Goal: Communication & Community: Connect with others

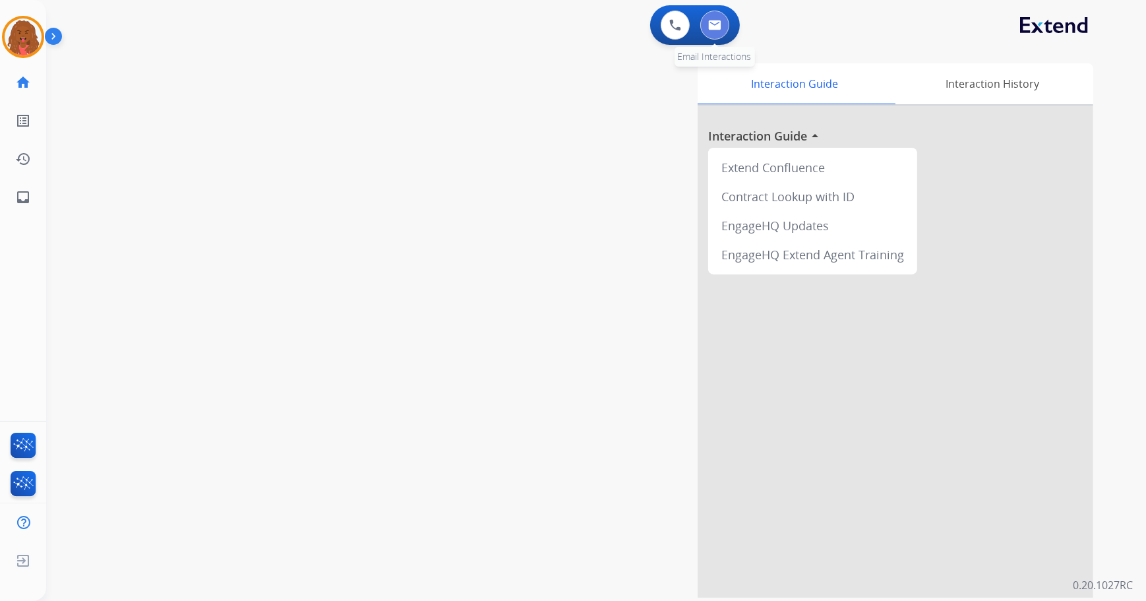
click at [714, 26] on img at bounding box center [714, 25] width 13 height 11
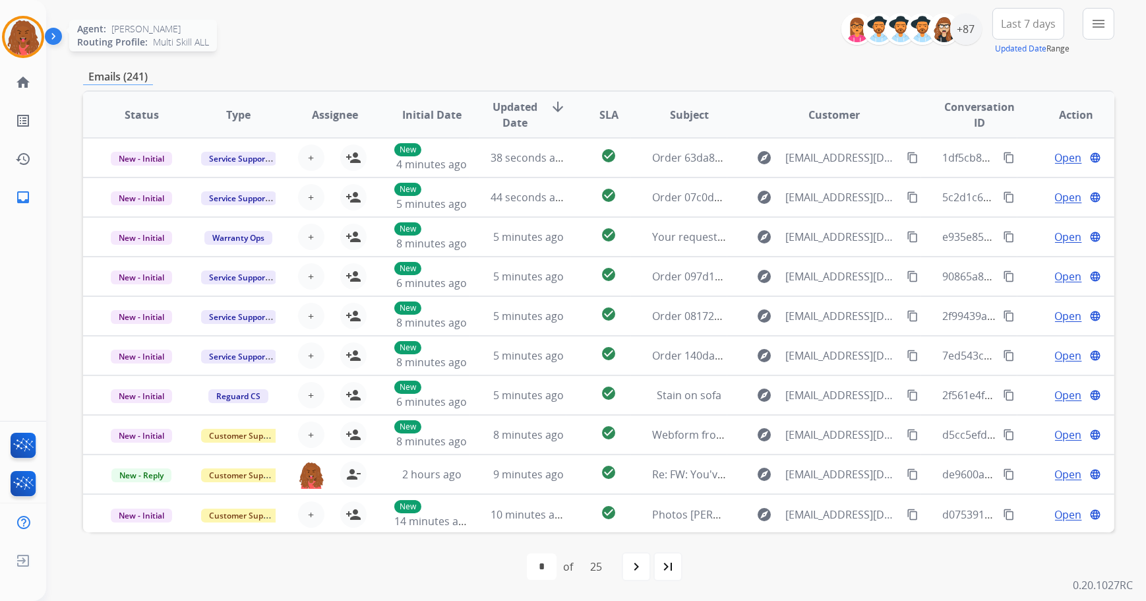
drag, startPoint x: 22, startPoint y: 43, endPoint x: 66, endPoint y: 41, distance: 44.2
click at [22, 43] on img at bounding box center [23, 36] width 37 height 37
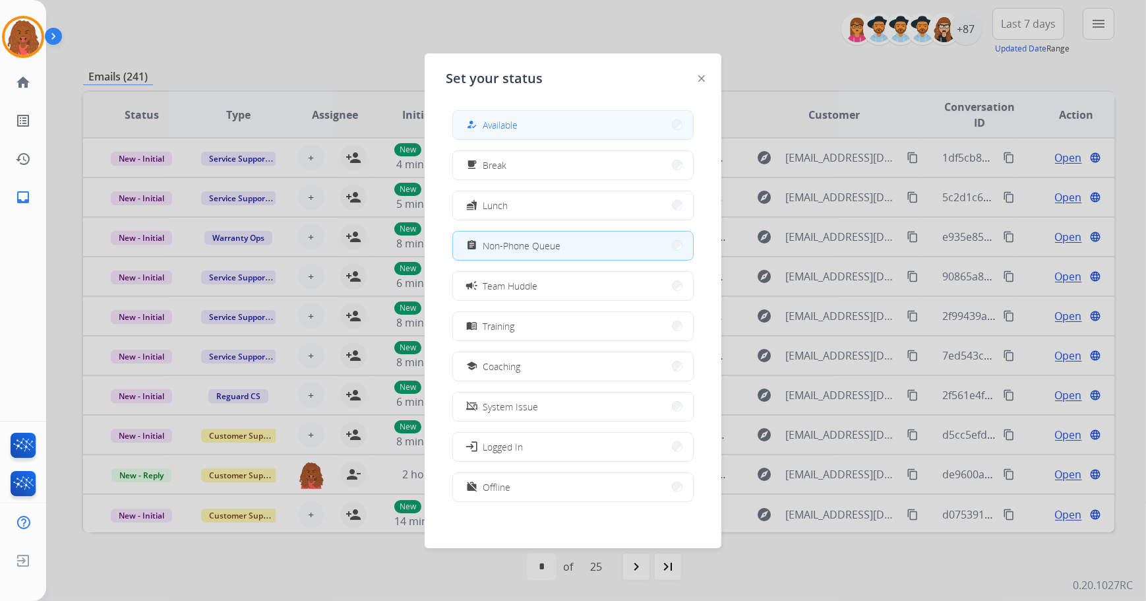
click at [557, 126] on button "how_to_reg Available" at bounding box center [573, 125] width 240 height 28
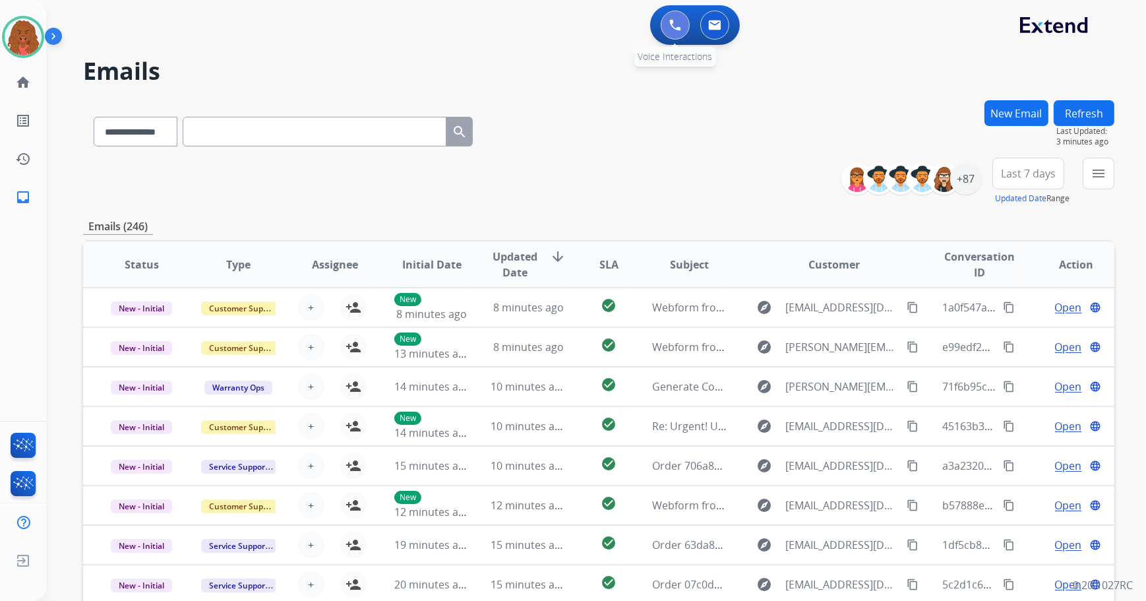
click at [686, 28] on button at bounding box center [675, 25] width 29 height 29
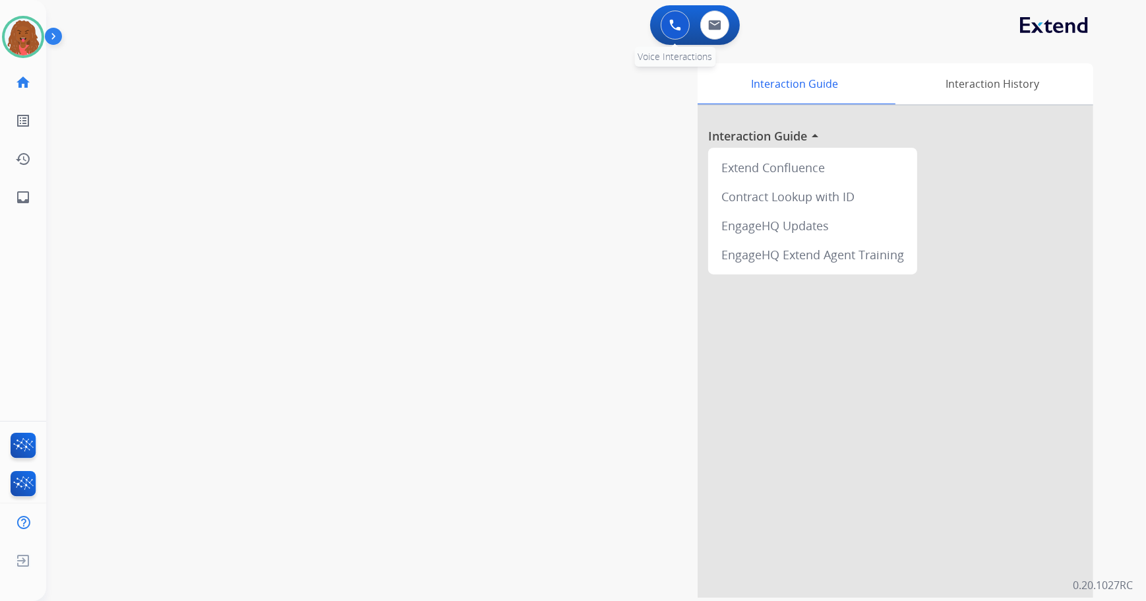
click at [672, 18] on button at bounding box center [675, 25] width 29 height 29
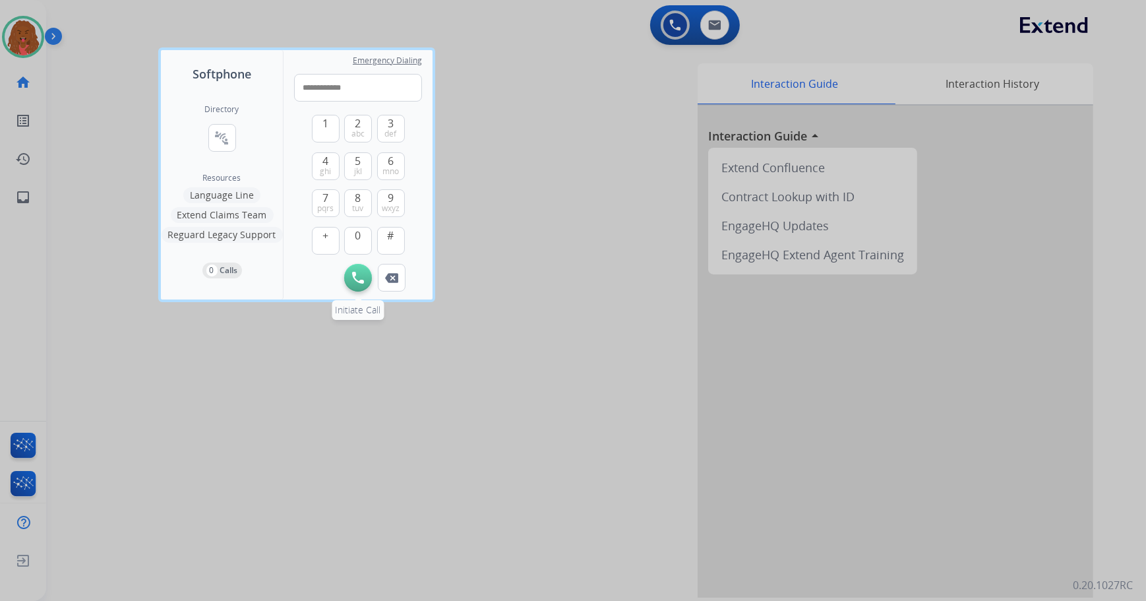
type input "**********"
click at [364, 274] on button "Initiate Call" at bounding box center [358, 278] width 28 height 28
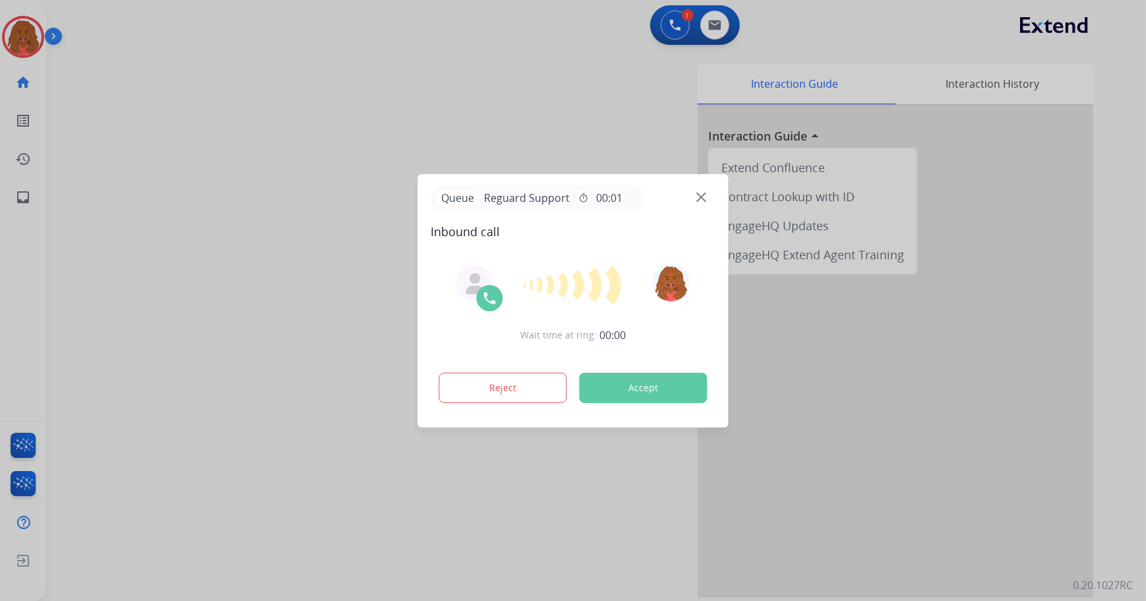
click at [658, 26] on div at bounding box center [573, 300] width 1146 height 601
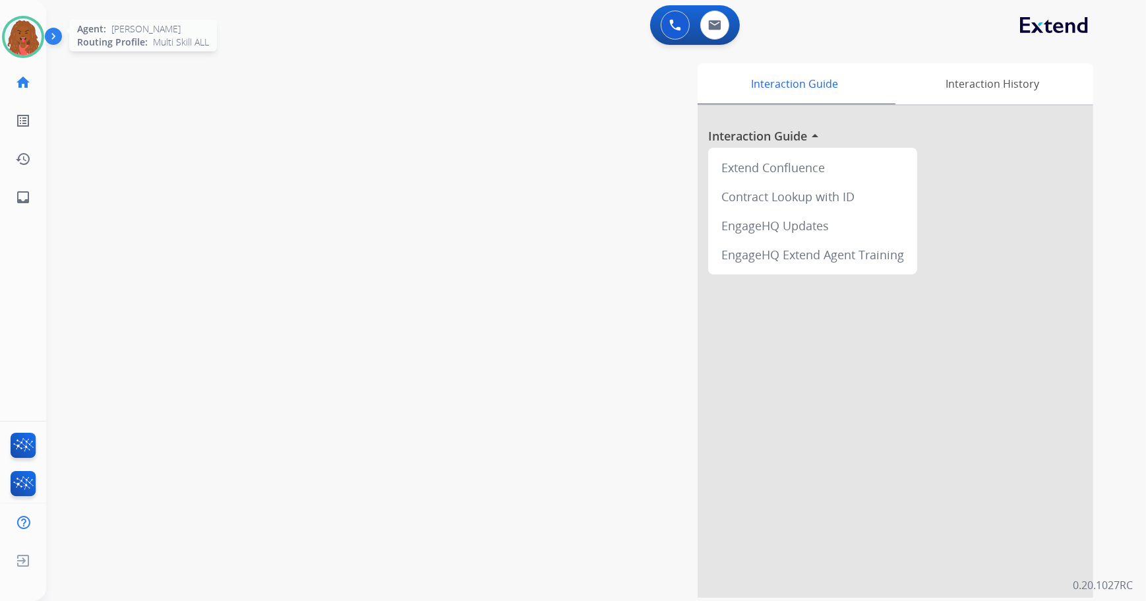
click at [35, 26] on img at bounding box center [23, 36] width 37 height 37
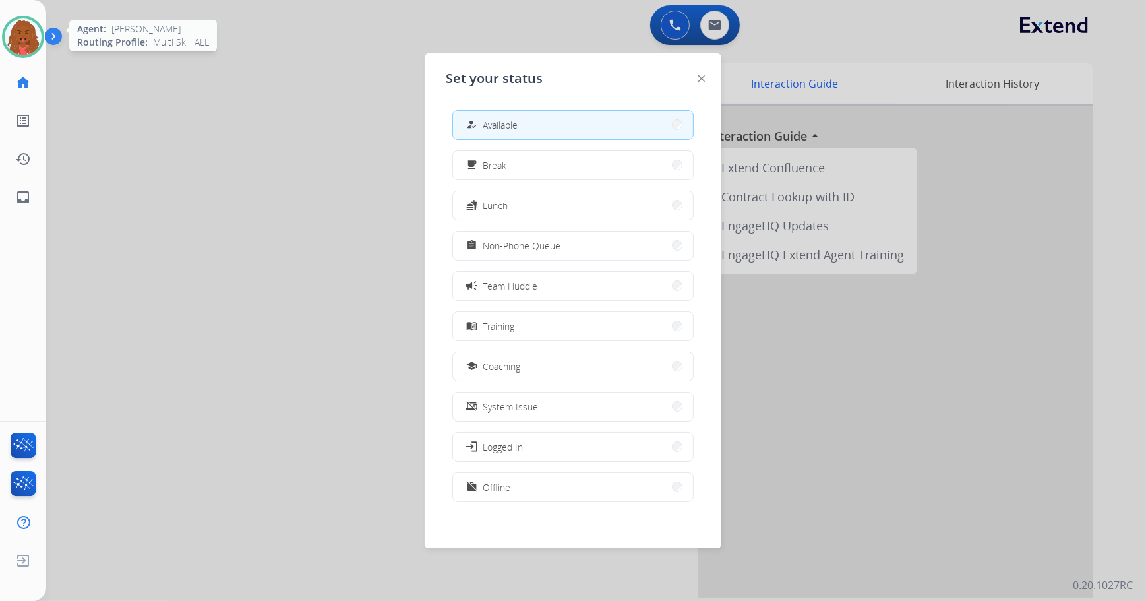
click at [35, 26] on img at bounding box center [23, 36] width 37 height 37
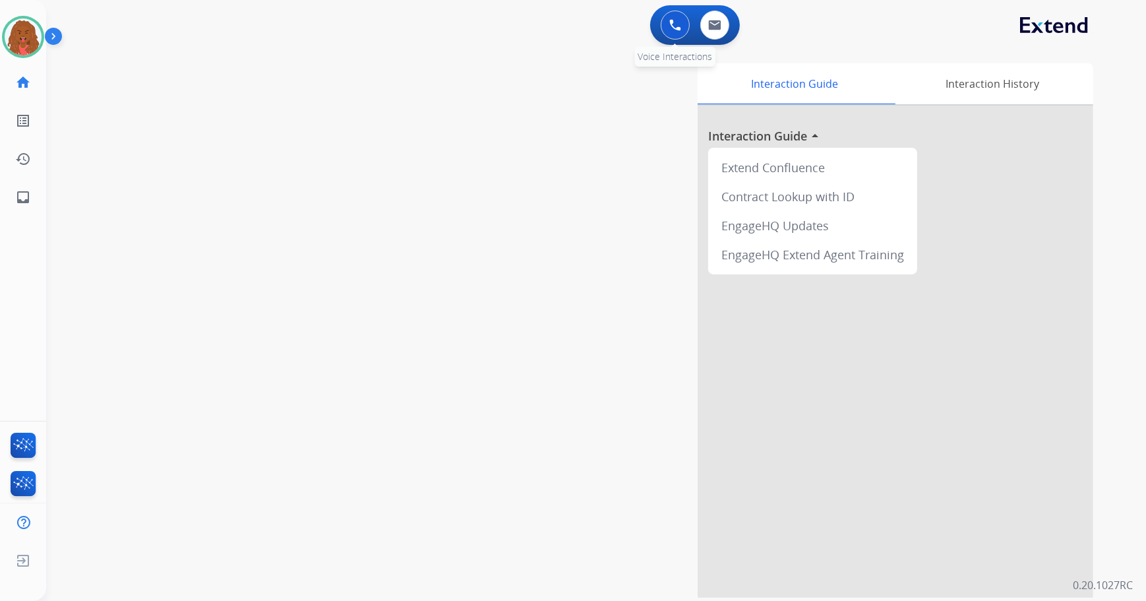
click at [671, 25] on img at bounding box center [675, 25] width 12 height 12
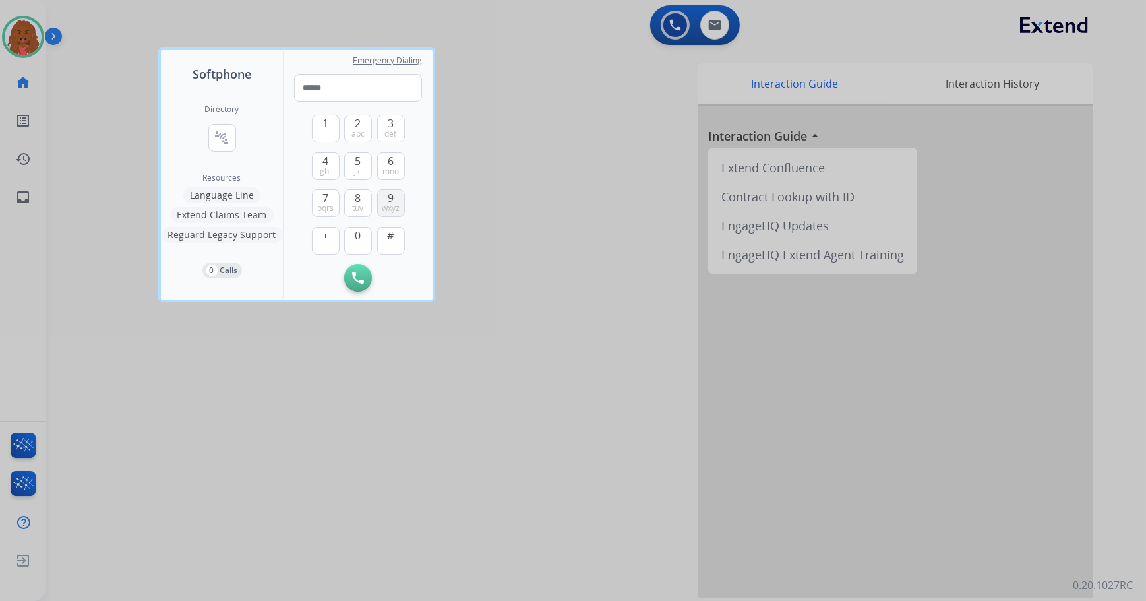
click at [394, 194] on button "9 wxyz" at bounding box center [391, 203] width 28 height 28
drag, startPoint x: 352, startPoint y: 157, endPoint x: 379, endPoint y: 165, distance: 28.2
click at [353, 158] on button "5 jkl" at bounding box center [358, 166] width 28 height 28
click at [379, 165] on button "6 mno" at bounding box center [391, 166] width 28 height 28
click at [357, 129] on span "abc" at bounding box center [357, 134] width 13 height 11
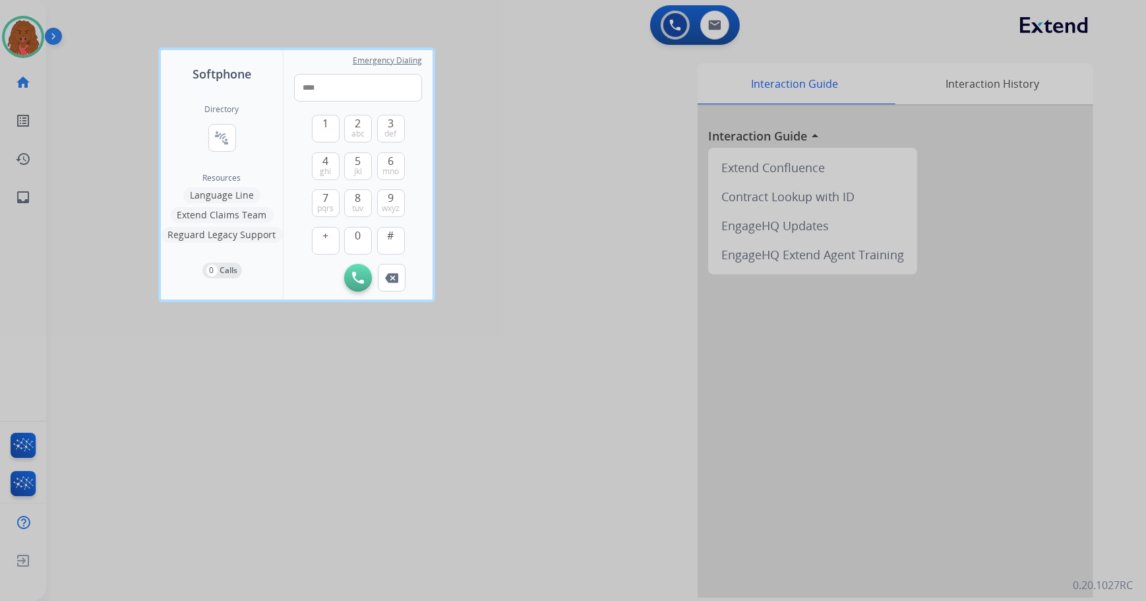
click at [361, 222] on div "1 2 abc 3 def 4 ghi 5 jkl 6 mno 7 pqrs 8 tuv 9 wxyz + 0 #" at bounding box center [358, 183] width 93 height 162
click at [360, 237] on span "0" at bounding box center [358, 236] width 6 height 16
click at [357, 131] on span "abc" at bounding box center [357, 134] width 13 height 11
click at [396, 160] on button "6 mno" at bounding box center [391, 166] width 28 height 28
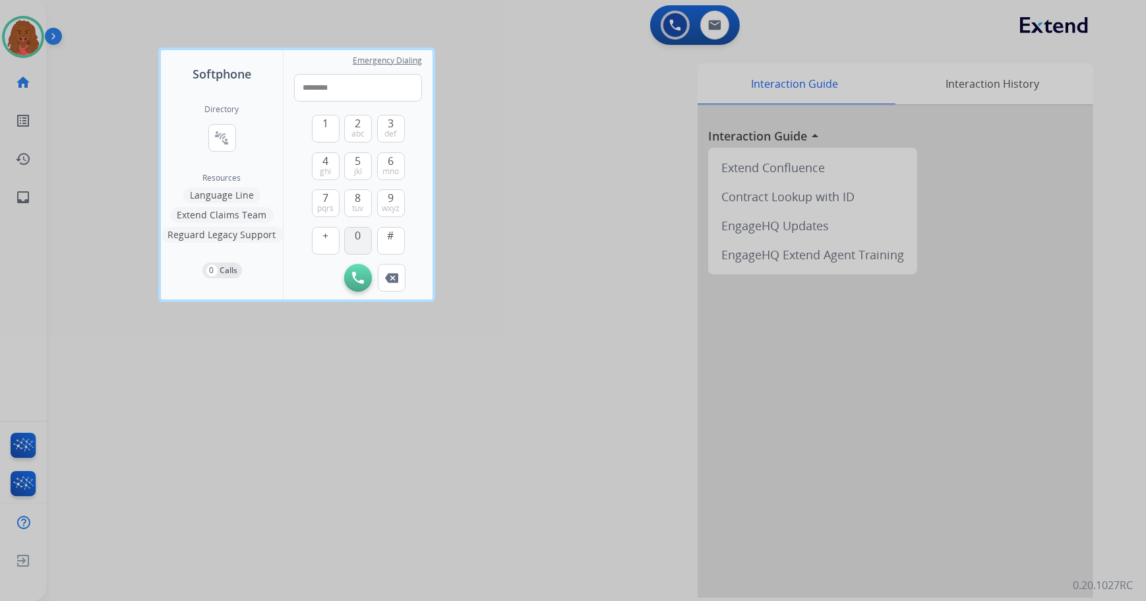
click at [366, 234] on button "0" at bounding box center [358, 241] width 28 height 28
type input "**********"
click at [359, 285] on button "Initiate Call" at bounding box center [358, 278] width 28 height 28
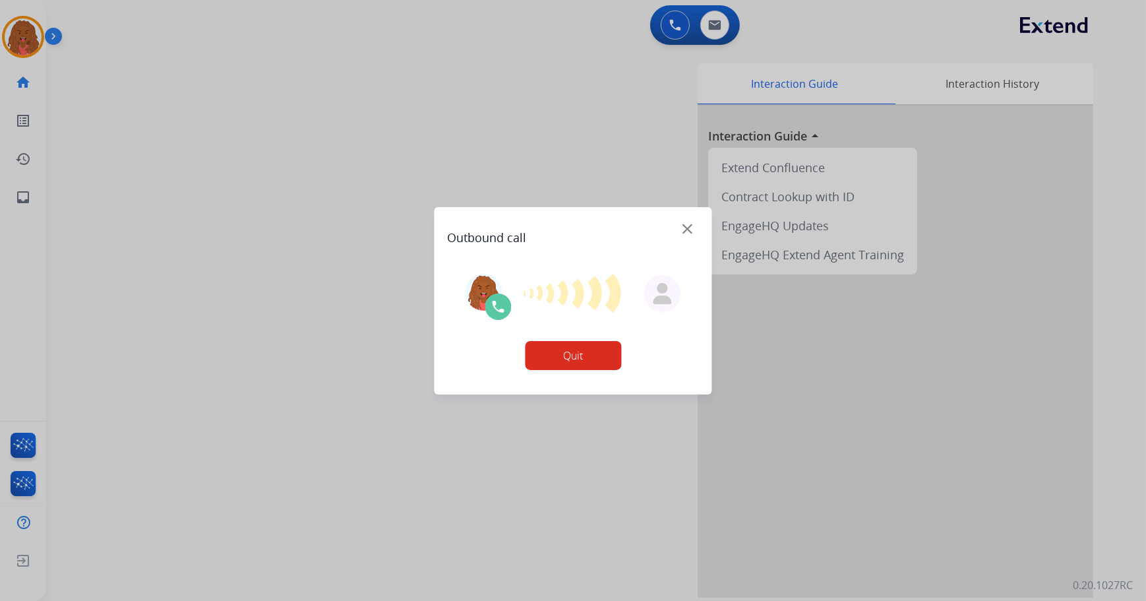
click at [564, 351] on button "Quit" at bounding box center [573, 355] width 96 height 29
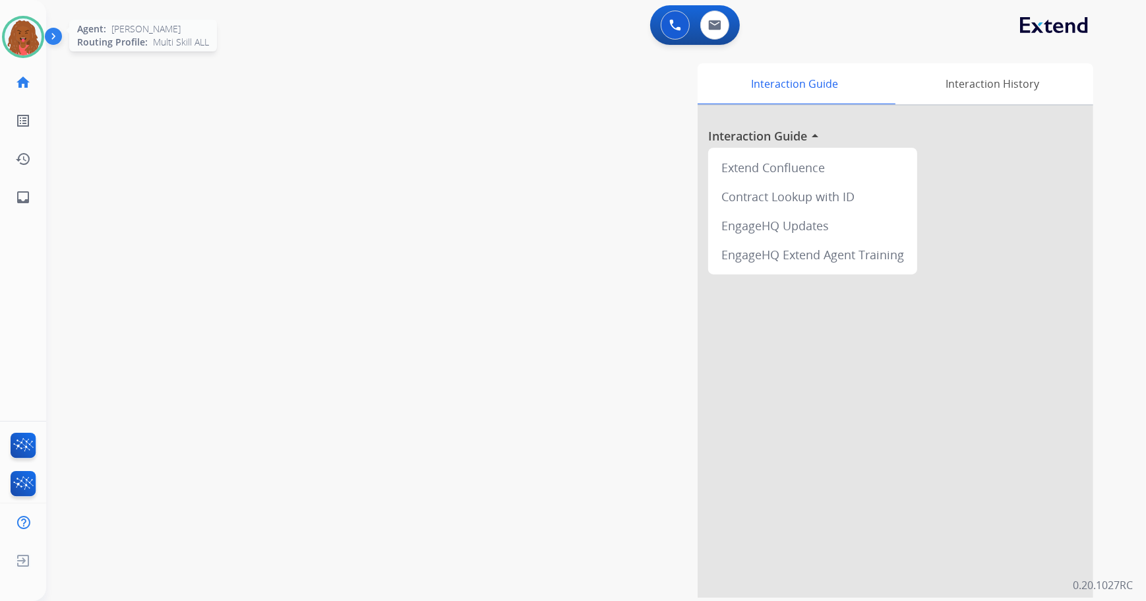
click at [29, 38] on img at bounding box center [23, 36] width 37 height 37
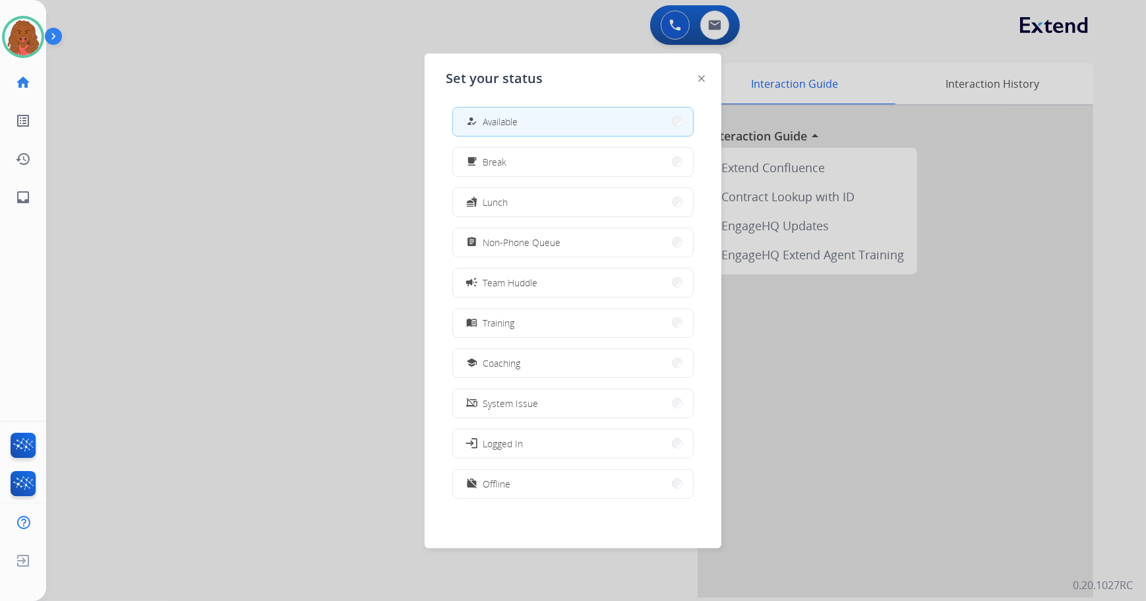
scroll to position [4, 0]
click at [534, 249] on button "assignment Non-Phone Queue" at bounding box center [573, 242] width 240 height 28
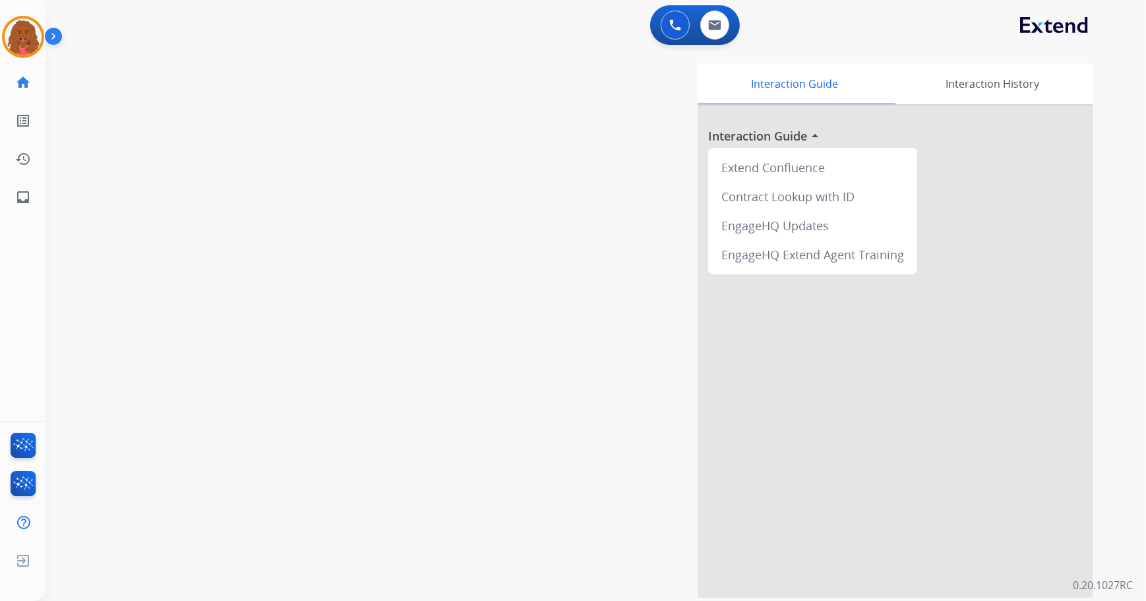
click at [393, 141] on div "swap_horiz Break voice bridge close_fullscreen Connect 3-Way Call merge_type Se…" at bounding box center [580, 322] width 1068 height 550
